Goal: Task Accomplishment & Management: Use online tool/utility

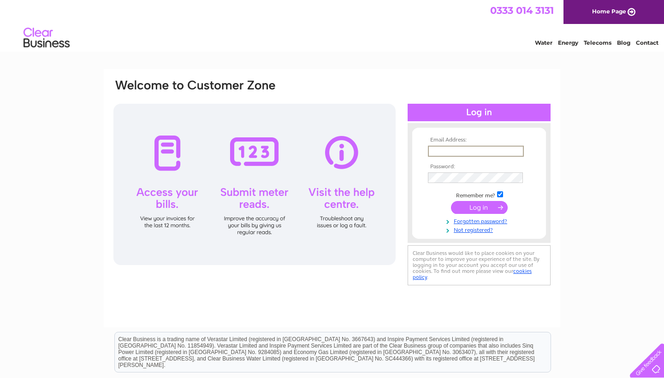
type input "[EMAIL_ADDRESS][DOMAIN_NAME]"
click at [477, 210] on input "submit" at bounding box center [479, 206] width 57 height 13
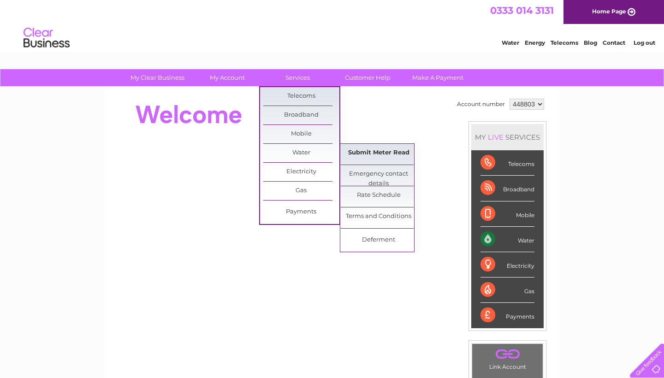
click at [379, 151] on link "Submit Meter Read" at bounding box center [379, 153] width 76 height 18
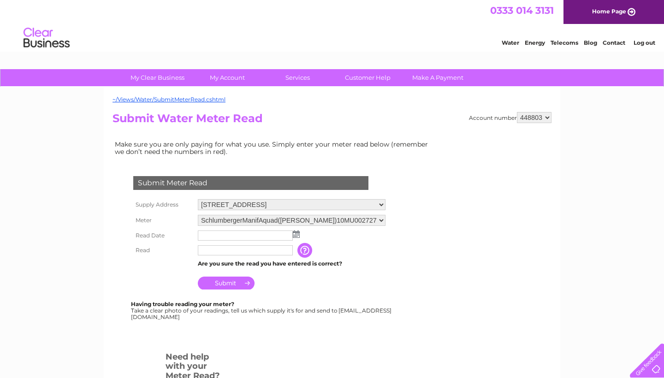
click at [294, 231] on img at bounding box center [296, 234] width 7 height 7
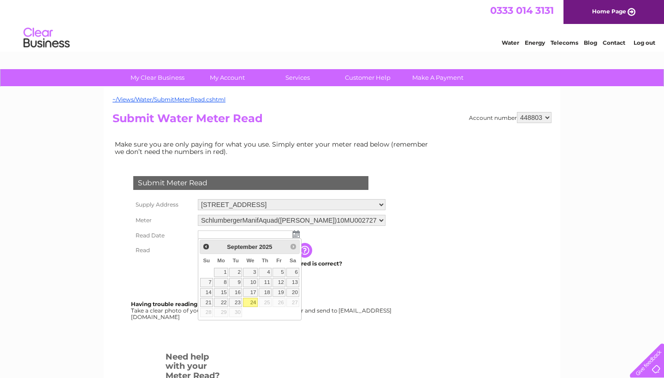
click at [253, 304] on link "24" at bounding box center [250, 302] width 15 height 9
type input "2025/09/24"
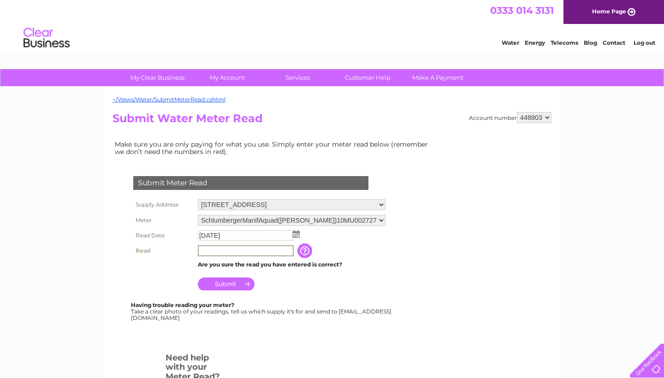
click at [241, 250] on input "text" at bounding box center [246, 250] width 96 height 11
type input "1328"
click at [243, 283] on input "Submit" at bounding box center [226, 284] width 57 height 13
